Goal: Information Seeking & Learning: Check status

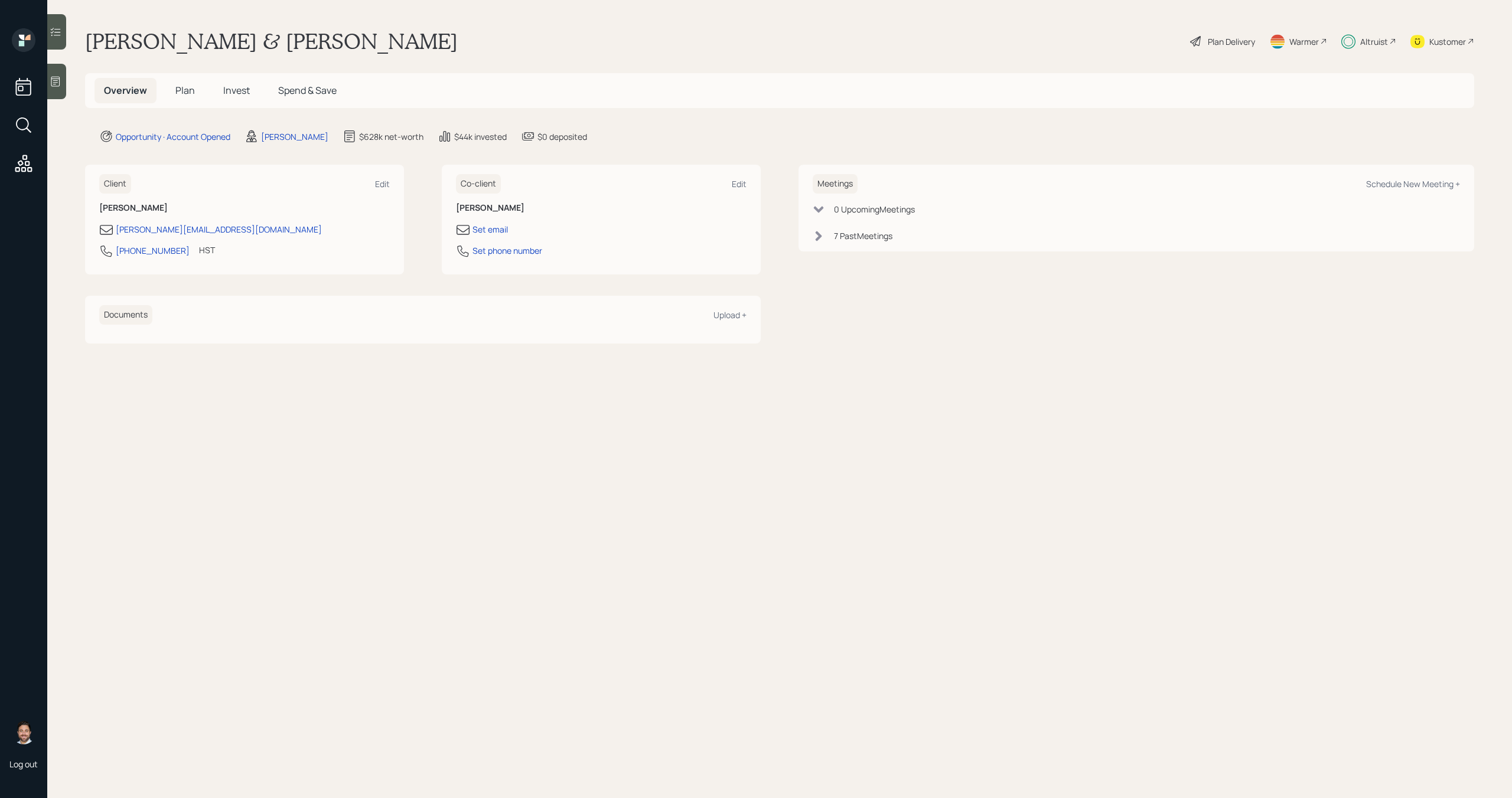
click at [227, 85] on span "Invest" at bounding box center [236, 90] width 26 height 13
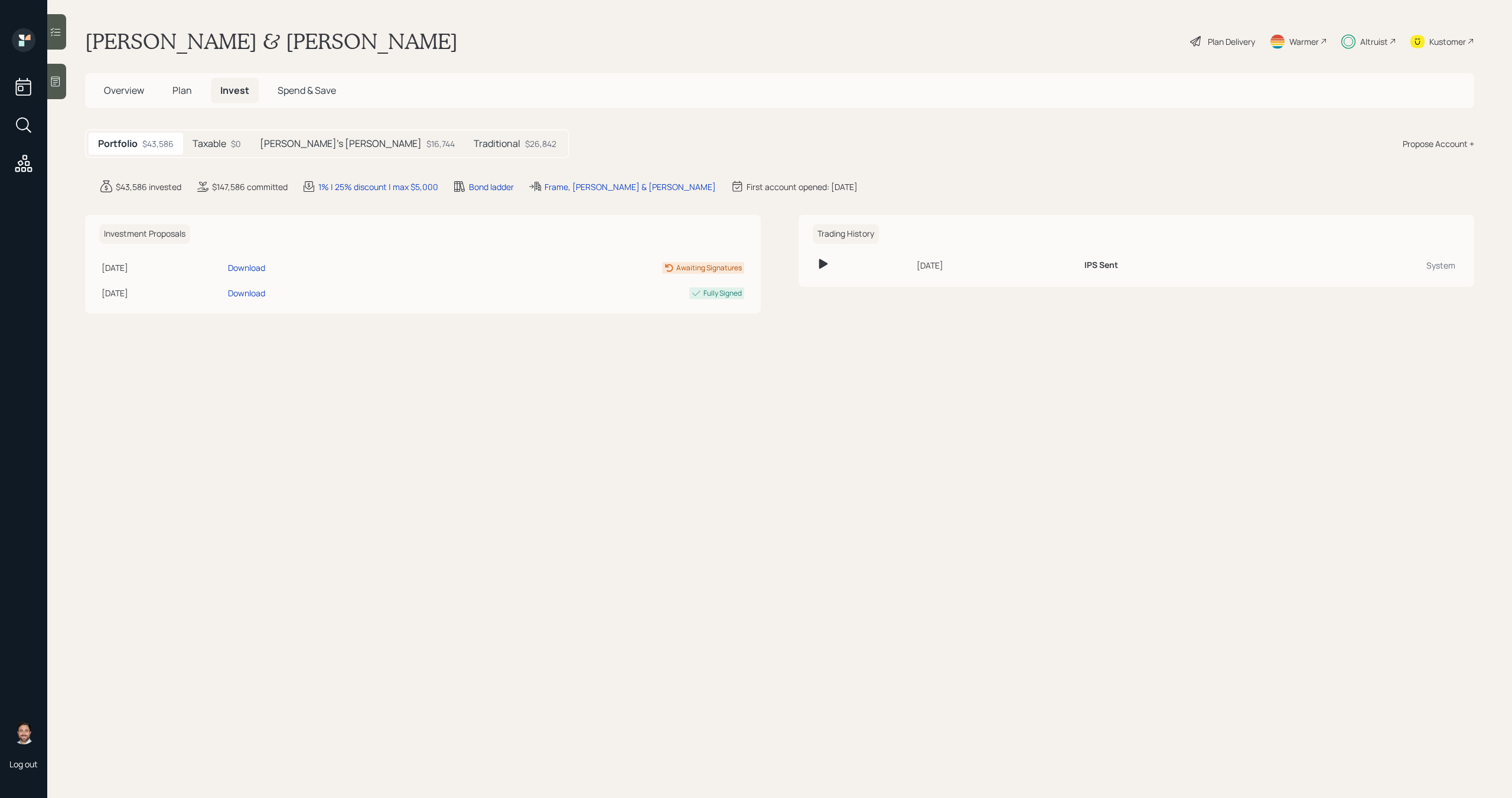
click at [525, 144] on div "$26,842" at bounding box center [540, 144] width 31 height 13
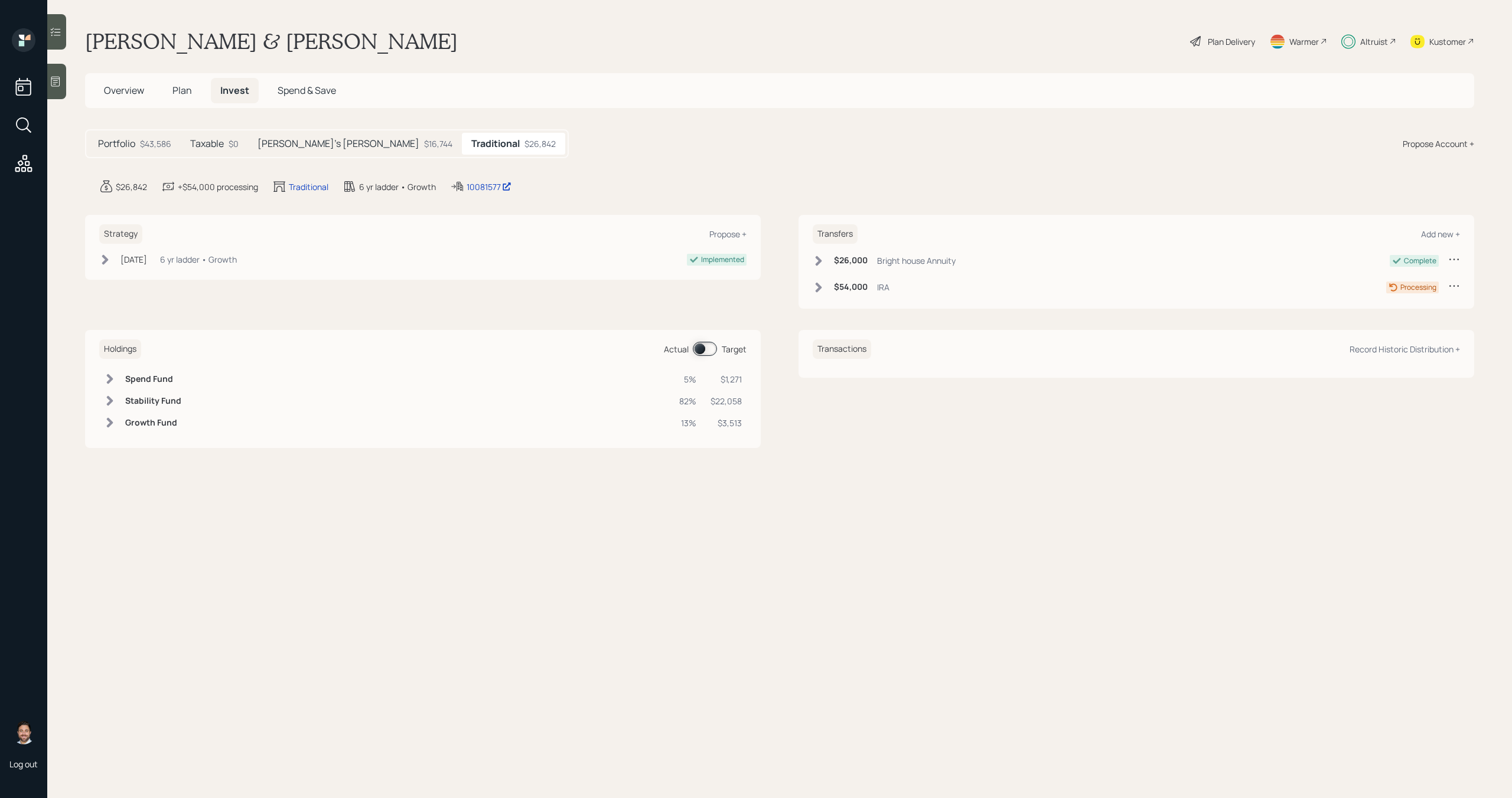
click at [306, 150] on div "[PERSON_NAME]'s [PERSON_NAME] $16,744" at bounding box center [354, 144] width 214 height 22
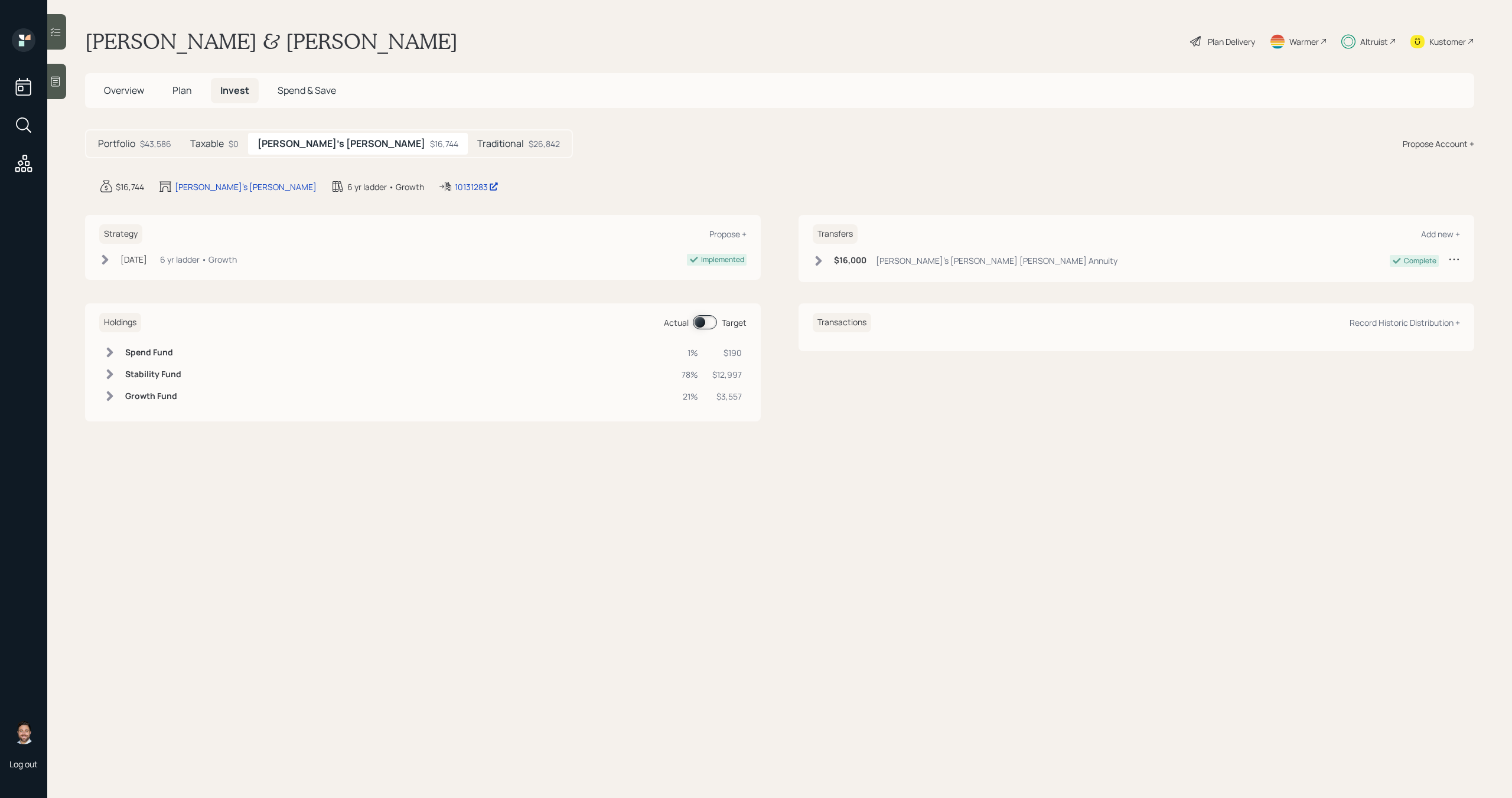
click at [214, 151] on div "Taxable $0" at bounding box center [214, 144] width 67 height 22
click at [275, 147] on h5 "[PERSON_NAME]'s [PERSON_NAME]" at bounding box center [340, 144] width 162 height 11
click at [529, 146] on div "$26,842" at bounding box center [544, 144] width 31 height 13
